Goal: Task Accomplishment & Management: Use online tool/utility

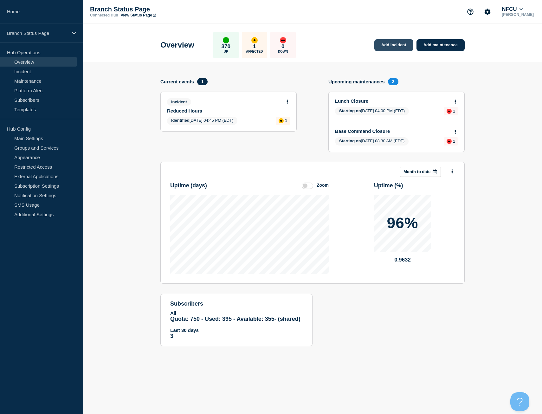
click at [398, 43] on link "Add incident" at bounding box center [393, 45] width 39 height 12
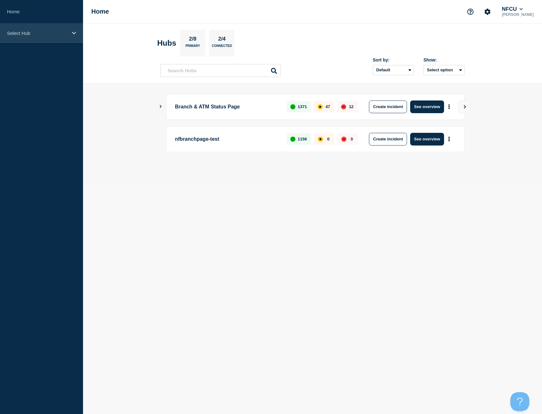
click at [22, 41] on div "Select Hub" at bounding box center [41, 32] width 83 height 19
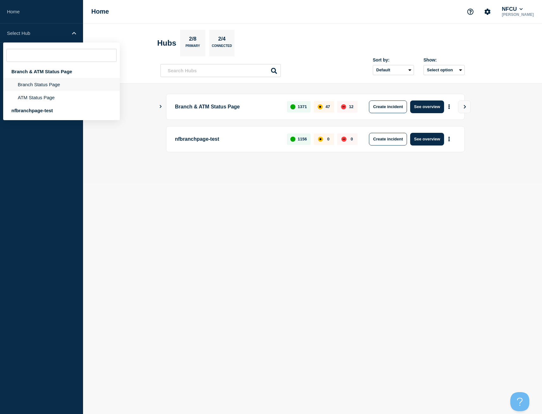
click at [29, 82] on li "Branch Status Page" at bounding box center [61, 84] width 117 height 13
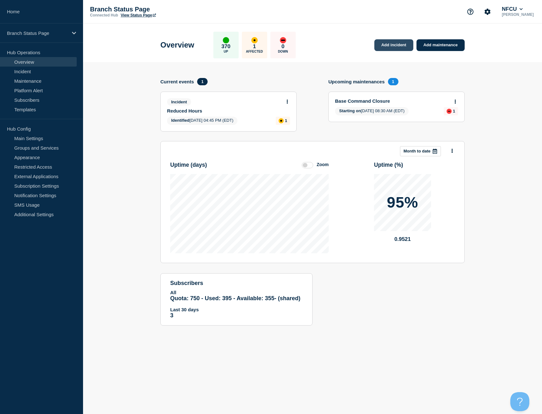
click at [399, 48] on link "Add incident" at bounding box center [393, 45] width 39 height 12
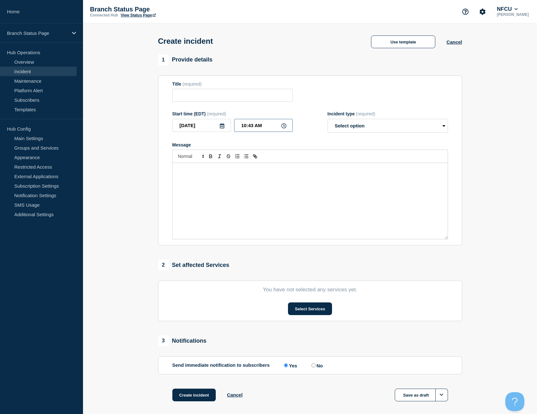
click at [253, 125] on input "10:43 AM" at bounding box center [263, 125] width 59 height 13
type input "10:37 AM"
click at [388, 37] on button "Use template" at bounding box center [403, 42] width 64 height 13
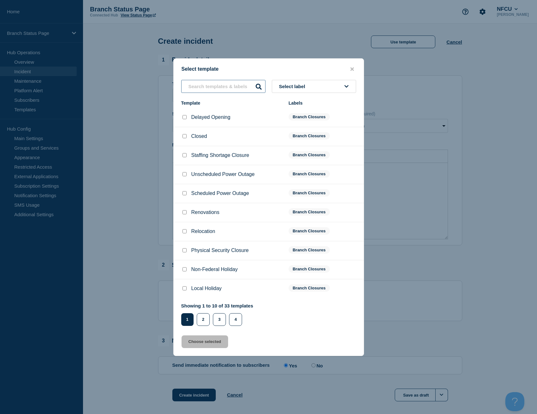
click at [200, 90] on input "text" at bounding box center [223, 86] width 84 height 13
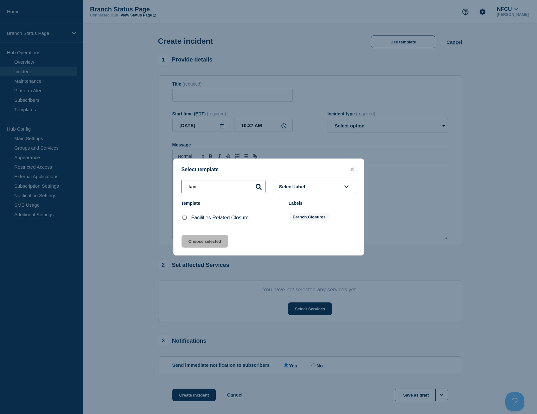
type input "faci"
click at [183, 218] on input "Facilities Related Closure checkbox" at bounding box center [185, 218] width 4 height 4
checkbox input "true"
click at [201, 243] on button "Choose selected" at bounding box center [205, 241] width 47 height 13
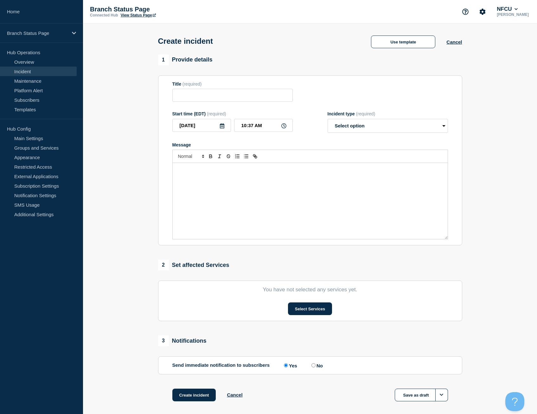
type input "Facilities Related Closure"
select select "identified"
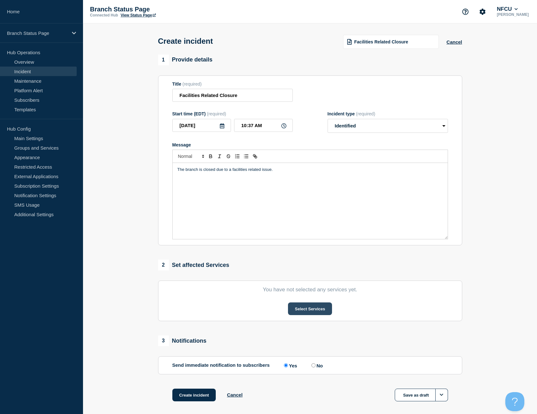
click at [307, 310] on button "Select Services" at bounding box center [310, 308] width 44 height 13
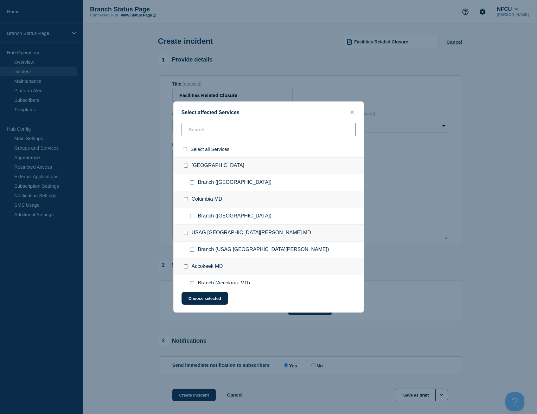
click at [245, 130] on input "text" at bounding box center [269, 129] width 174 height 13
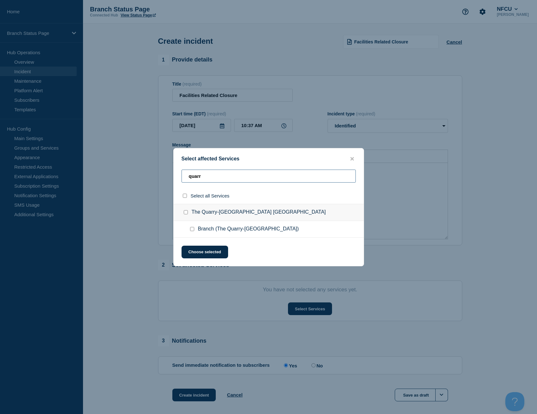
type input "quarr"
click at [192, 229] on input "Branch (The Quarry-San Antonio TX) checkbox" at bounding box center [192, 229] width 4 height 4
checkbox input "true"
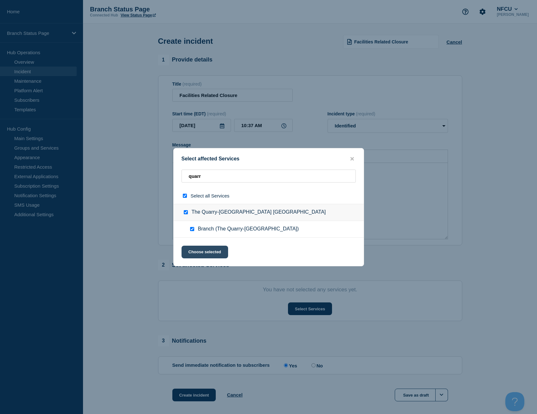
click at [215, 253] on button "Choose selected" at bounding box center [205, 252] width 47 height 13
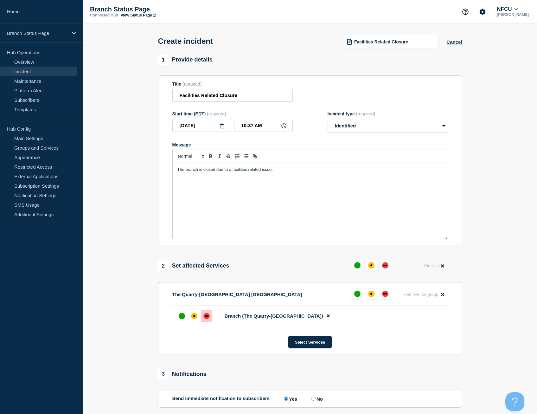
click at [207, 317] on div "down" at bounding box center [207, 315] width 4 height 1
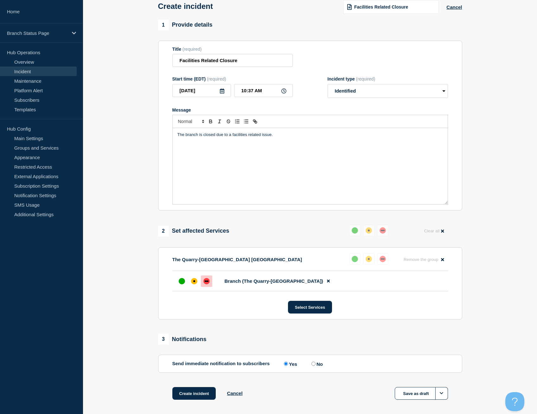
scroll to position [63, 0]
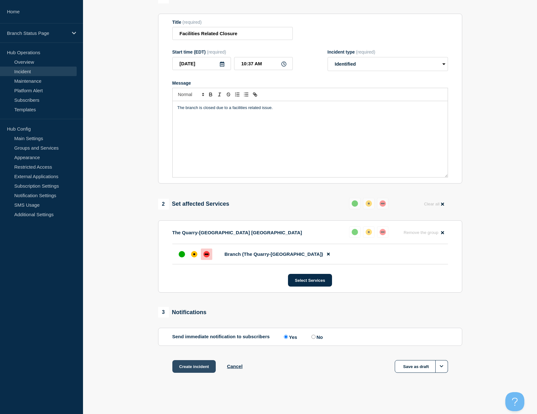
click at [205, 367] on button "Create incident" at bounding box center [194, 366] width 44 height 13
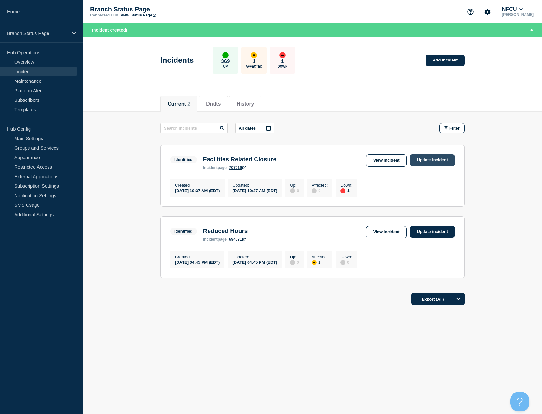
click at [425, 157] on link "Update incident" at bounding box center [432, 160] width 45 height 12
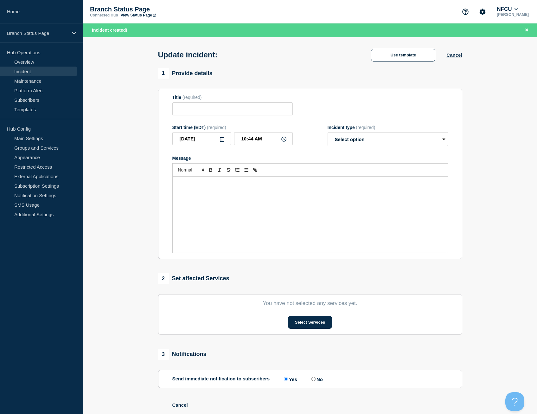
type input "Facilities Related Closure"
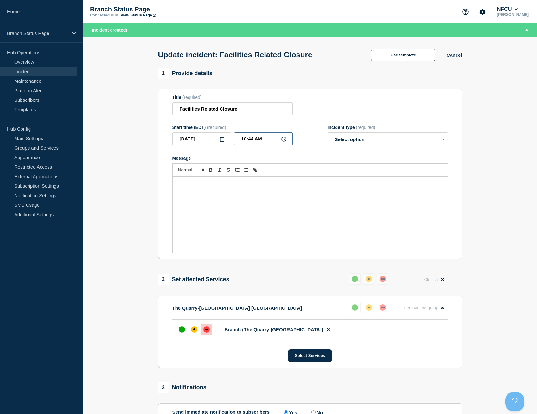
click at [254, 140] on input "10:44 AM" at bounding box center [263, 138] width 59 height 13
type input "10:43 AM"
click at [398, 51] on button "Use template" at bounding box center [403, 55] width 64 height 13
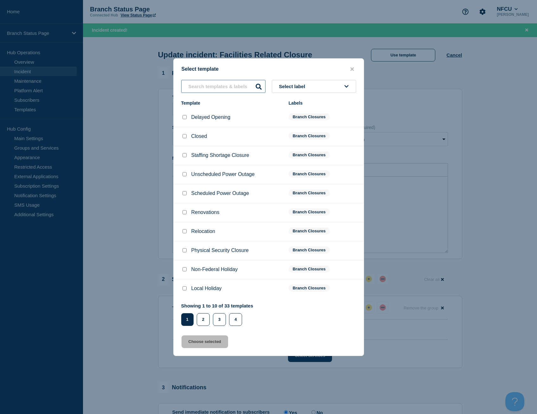
click at [216, 91] on input "text" at bounding box center [223, 86] width 84 height 13
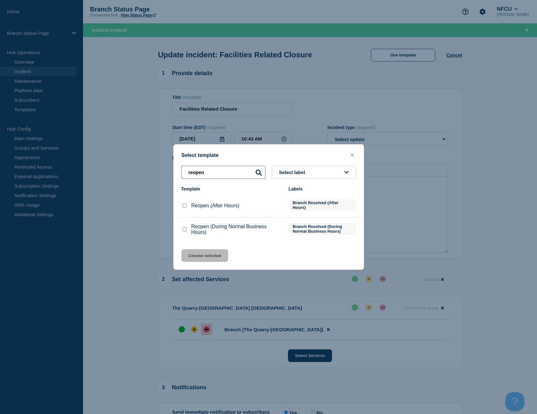
type input "reopen"
click at [185, 230] on input "Reopen (During Normal Business Hours) checkbox" at bounding box center [185, 229] width 4 height 4
checkbox input "true"
click at [198, 254] on button "Choose selected" at bounding box center [205, 255] width 47 height 13
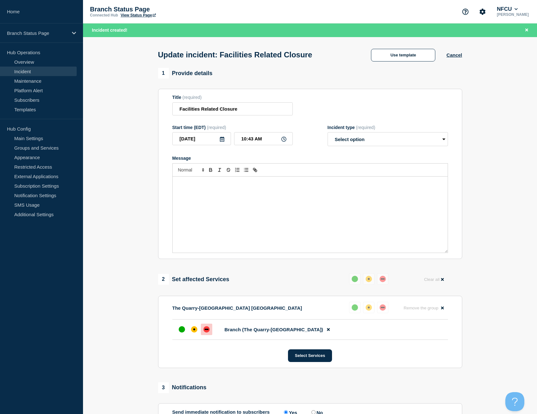
select select "resolved"
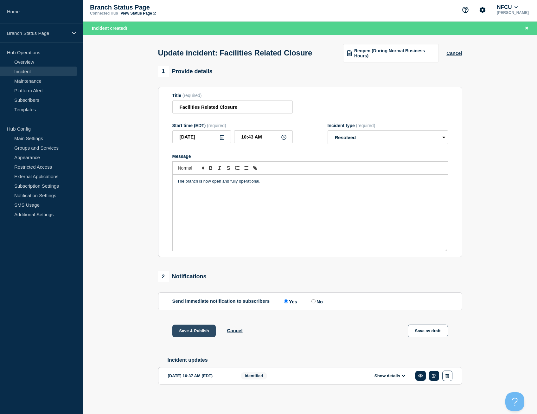
click at [202, 330] on button "Save & Publish" at bounding box center [194, 331] width 44 height 13
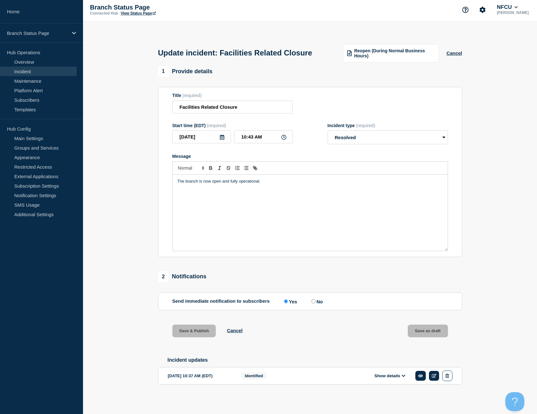
scroll to position [2, 0]
